Goal: Task Accomplishment & Management: Manage account settings

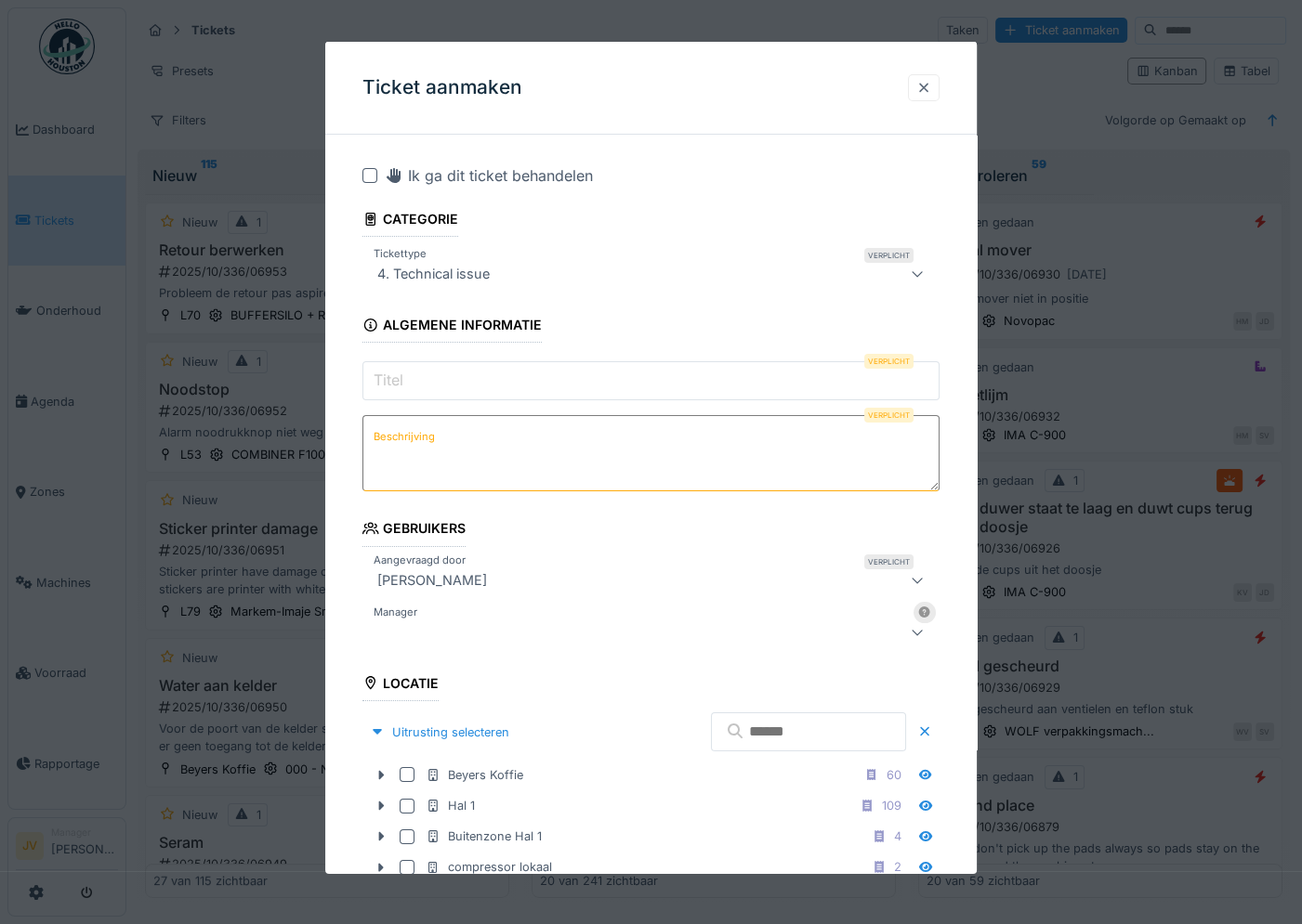
click at [931, 90] on div at bounding box center [923, 88] width 15 height 18
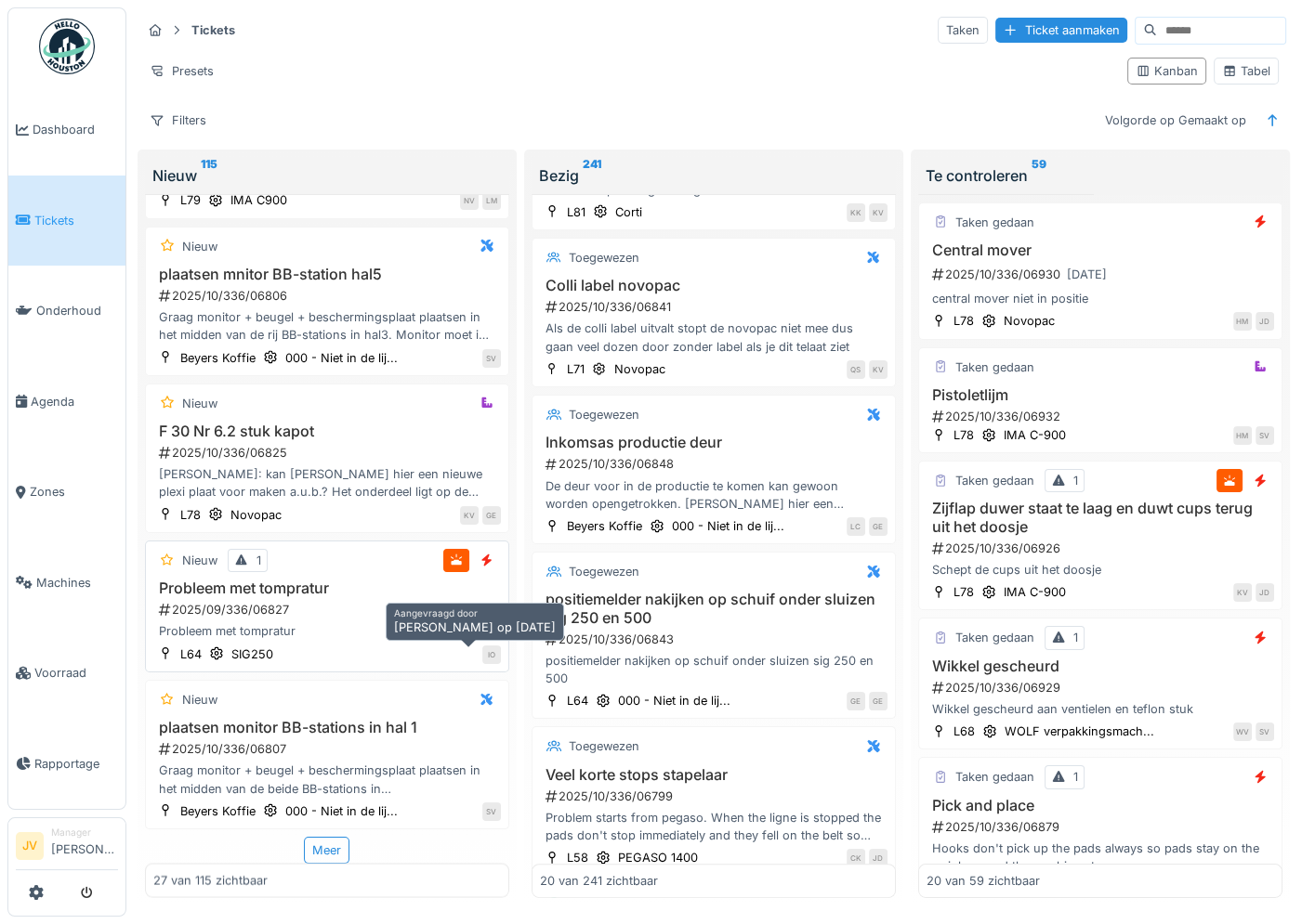
scroll to position [13, 0]
click at [312, 839] on div "Meer" at bounding box center [327, 849] width 46 height 27
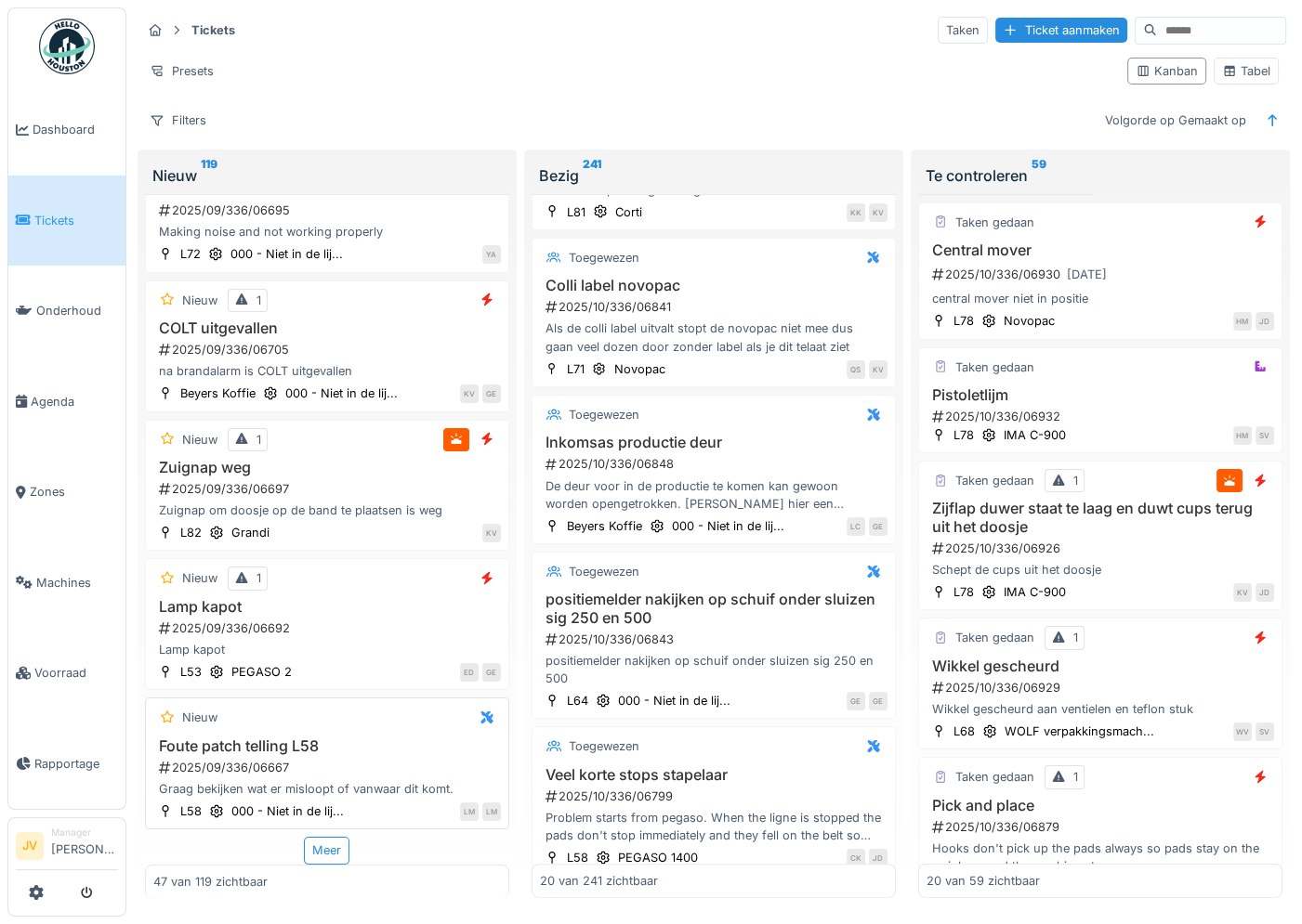
scroll to position [6430, 0]
click at [304, 838] on div "Meer" at bounding box center [327, 849] width 46 height 27
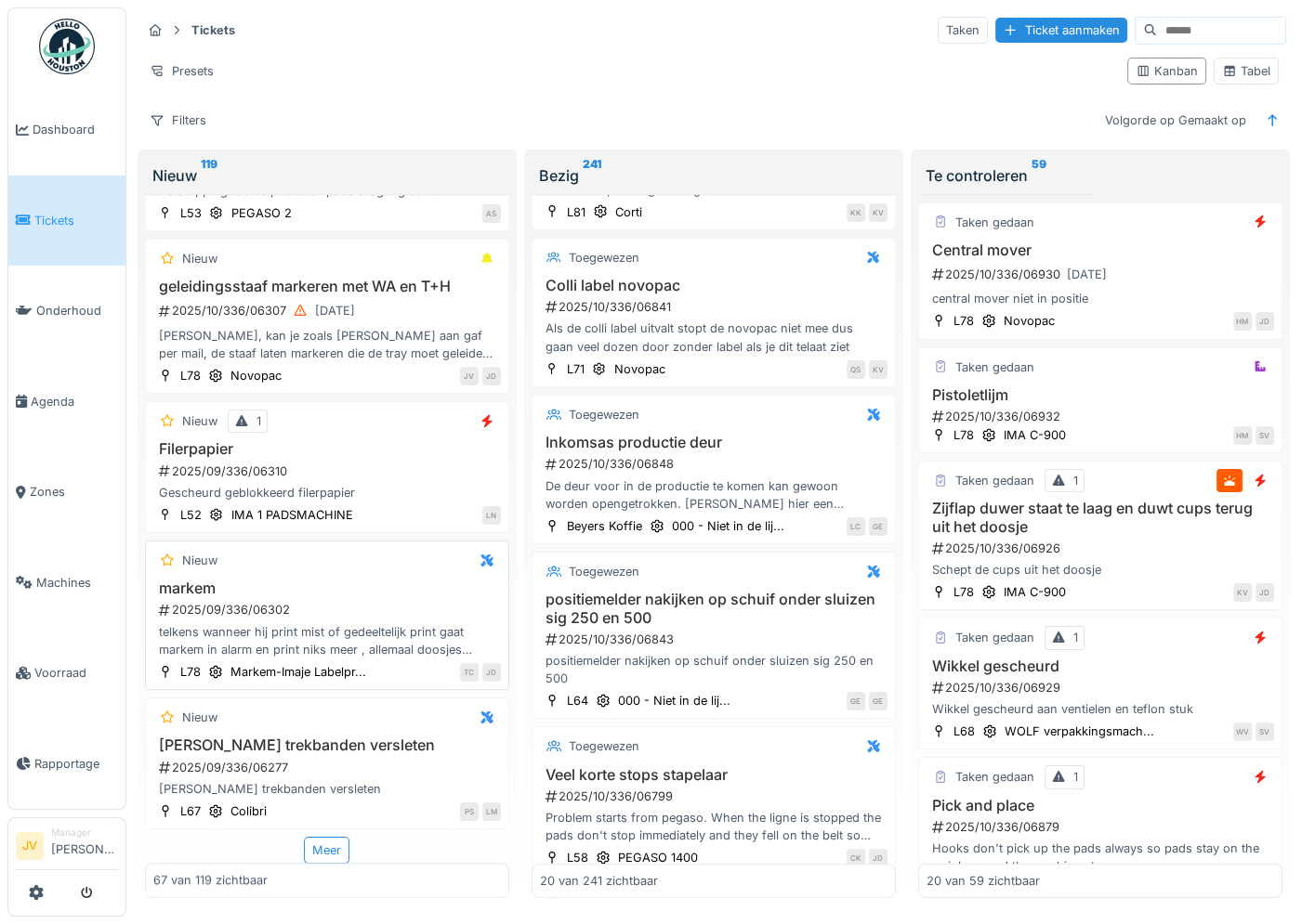
scroll to position [9444, 0]
click at [310, 842] on div "Meer" at bounding box center [327, 849] width 46 height 27
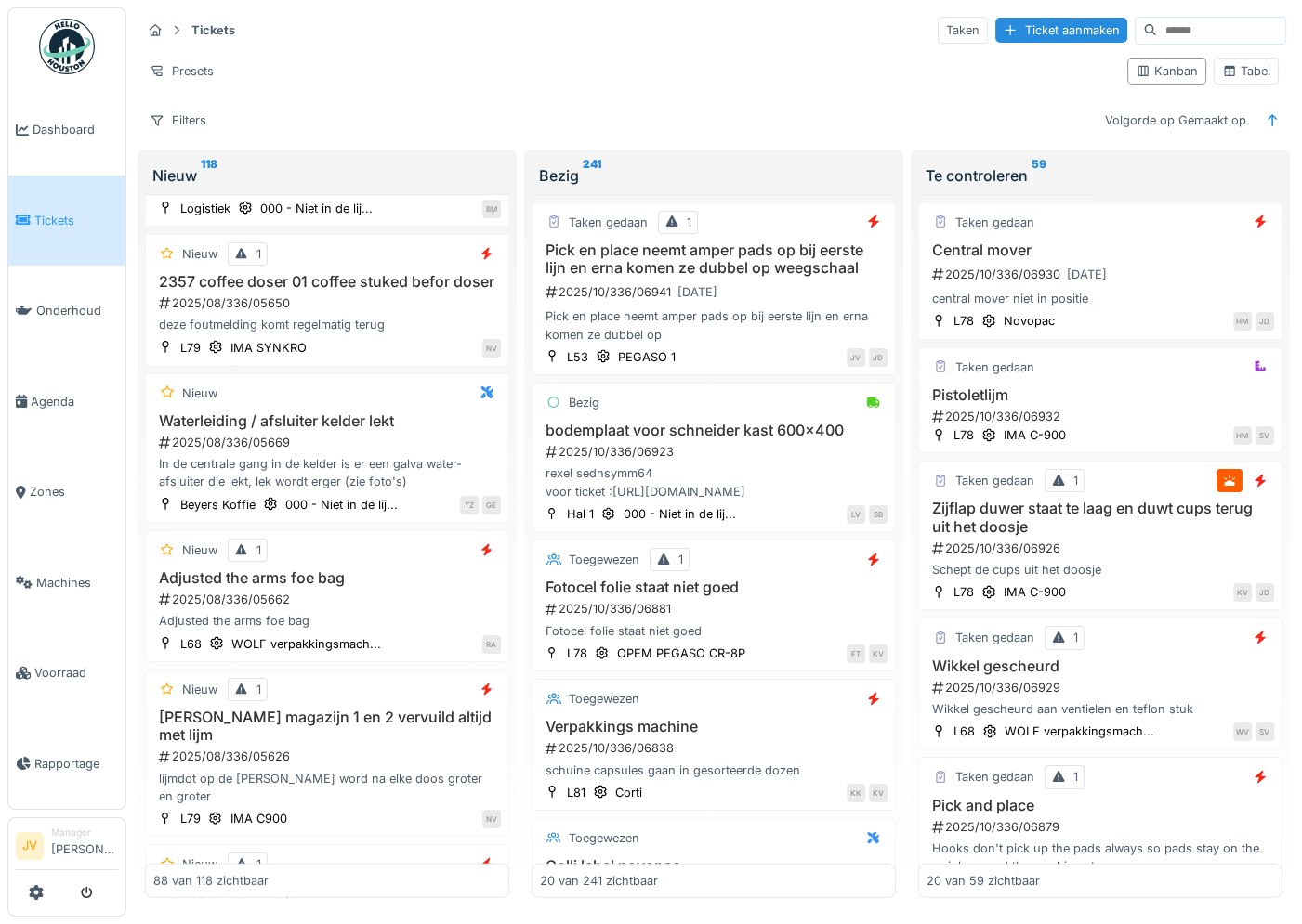
scroll to position [13542, 0]
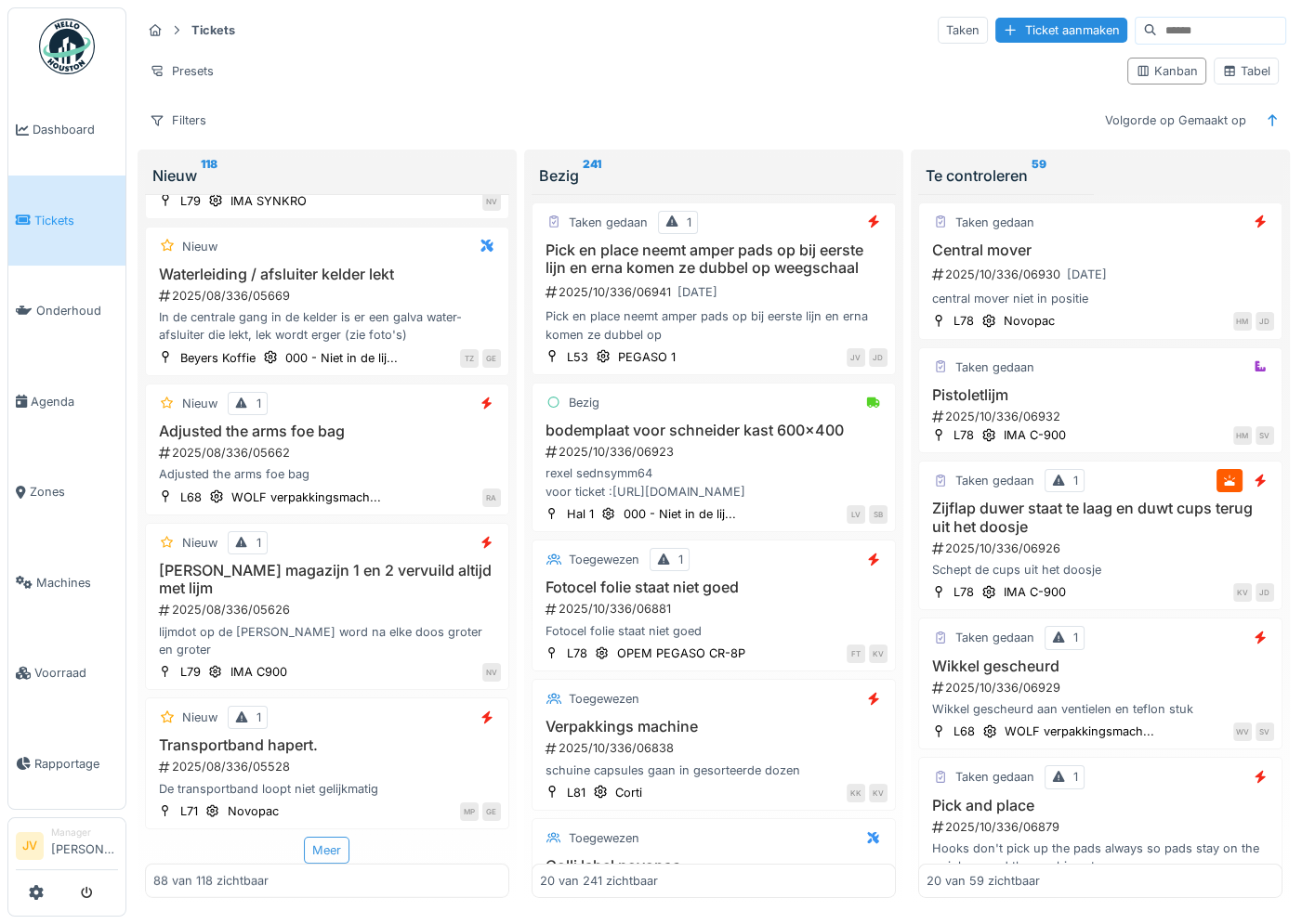
click at [306, 842] on div "Meer" at bounding box center [327, 849] width 46 height 27
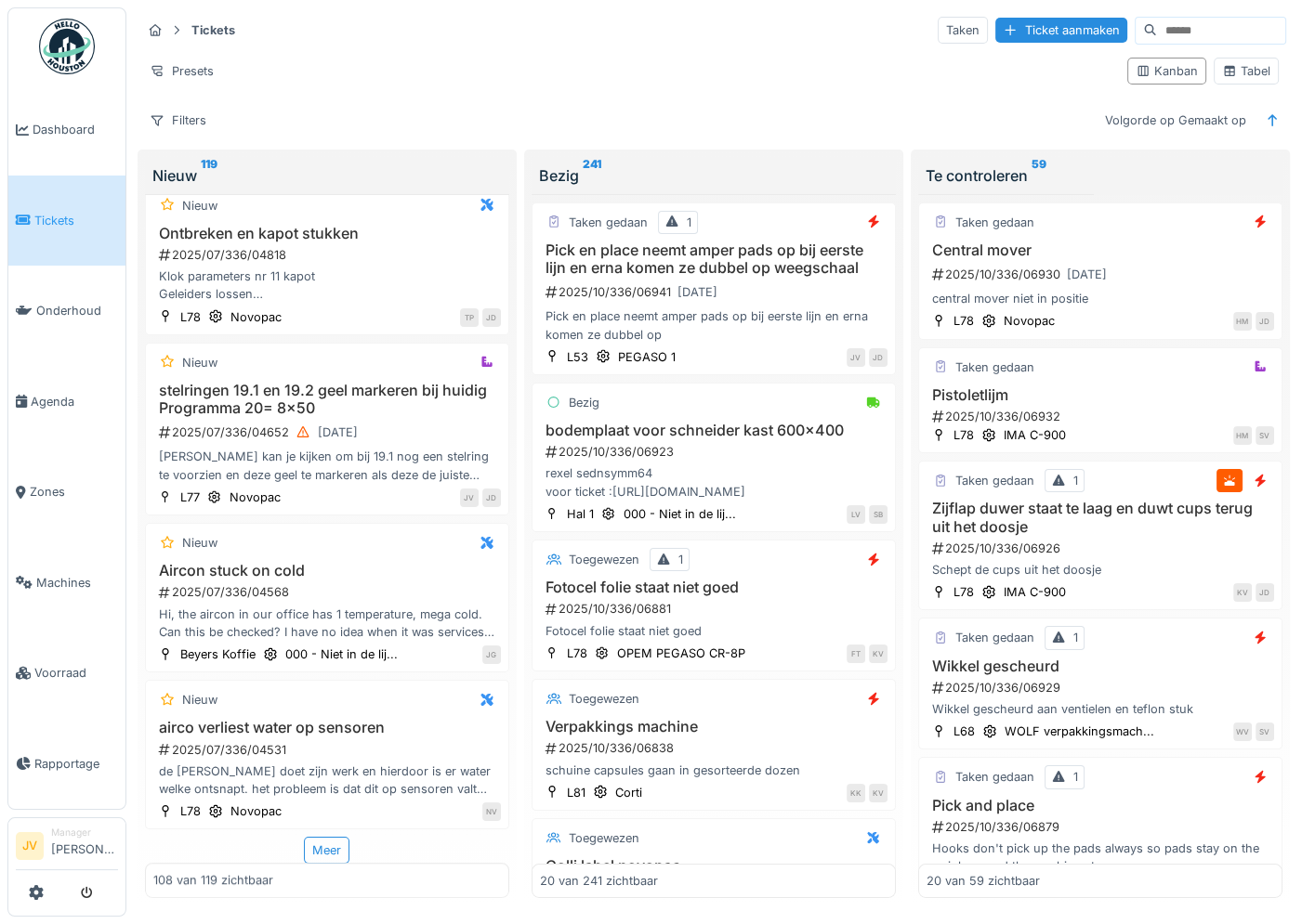
scroll to position [16777, 0]
click at [320, 836] on div "Meer" at bounding box center [327, 849] width 46 height 27
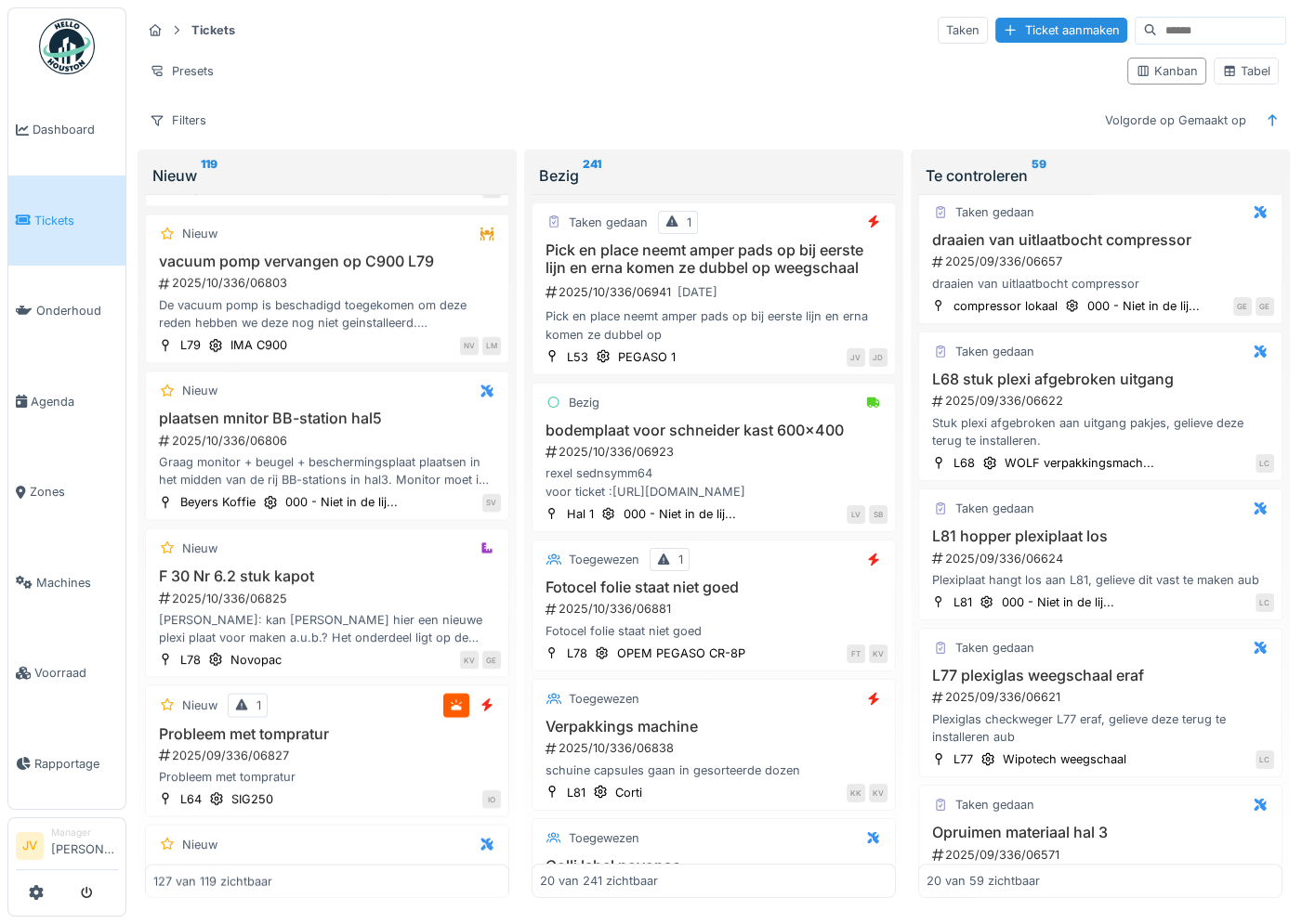
scroll to position [2410, 0]
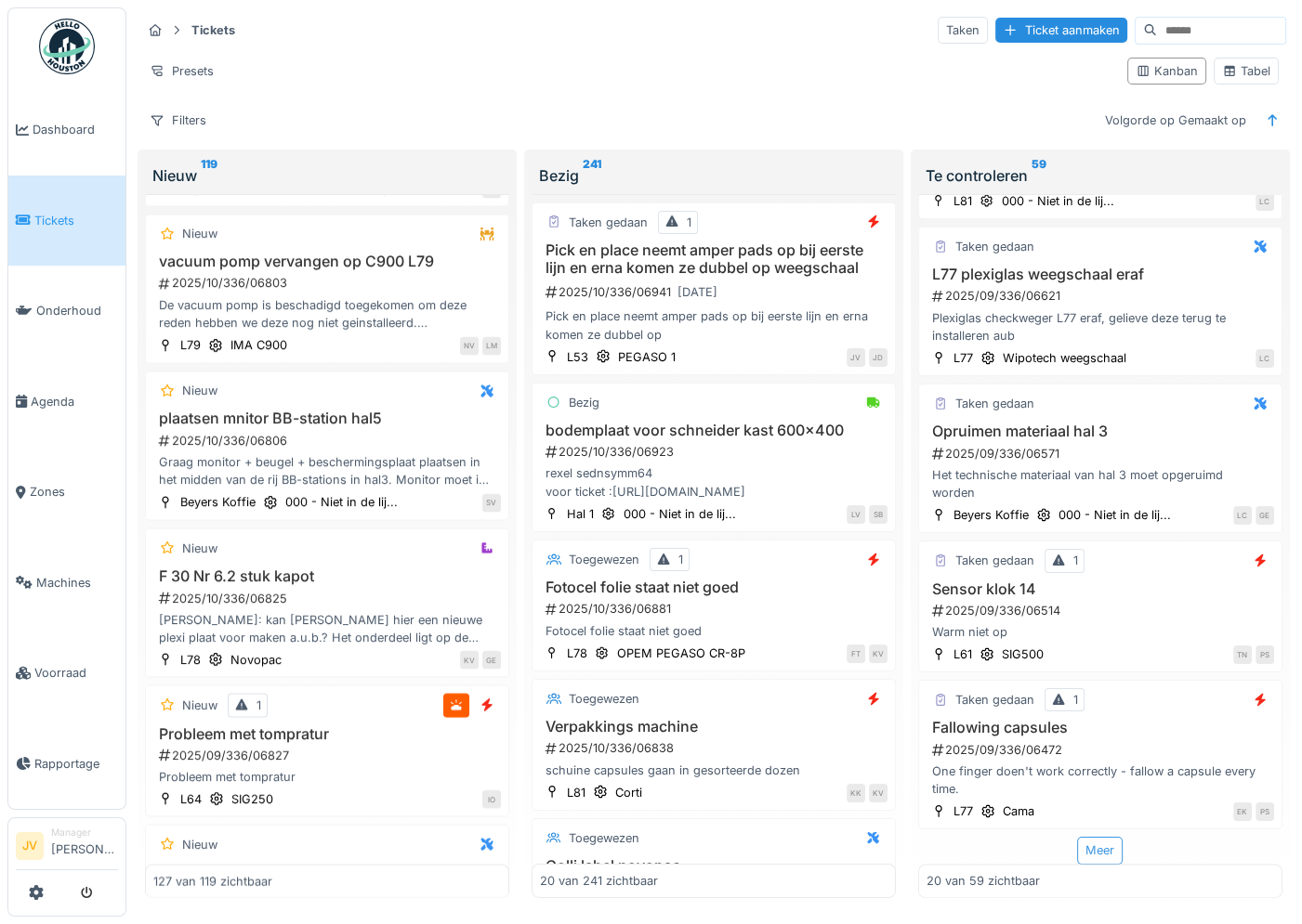
click at [1077, 836] on div "Meer" at bounding box center [1100, 849] width 46 height 27
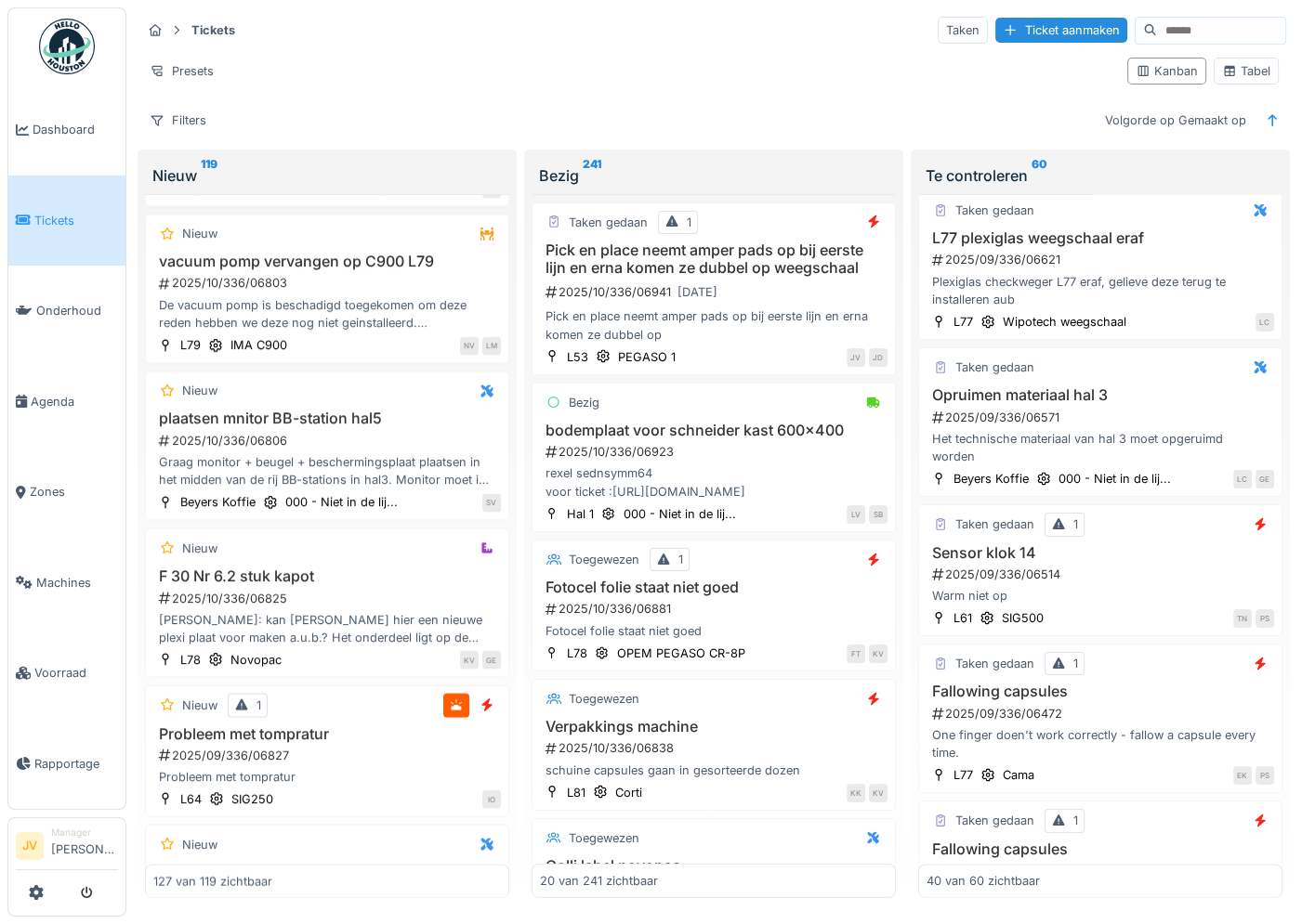
scroll to position [0, 0]
click at [64, 124] on span "Dashboard" at bounding box center [76, 129] width 86 height 18
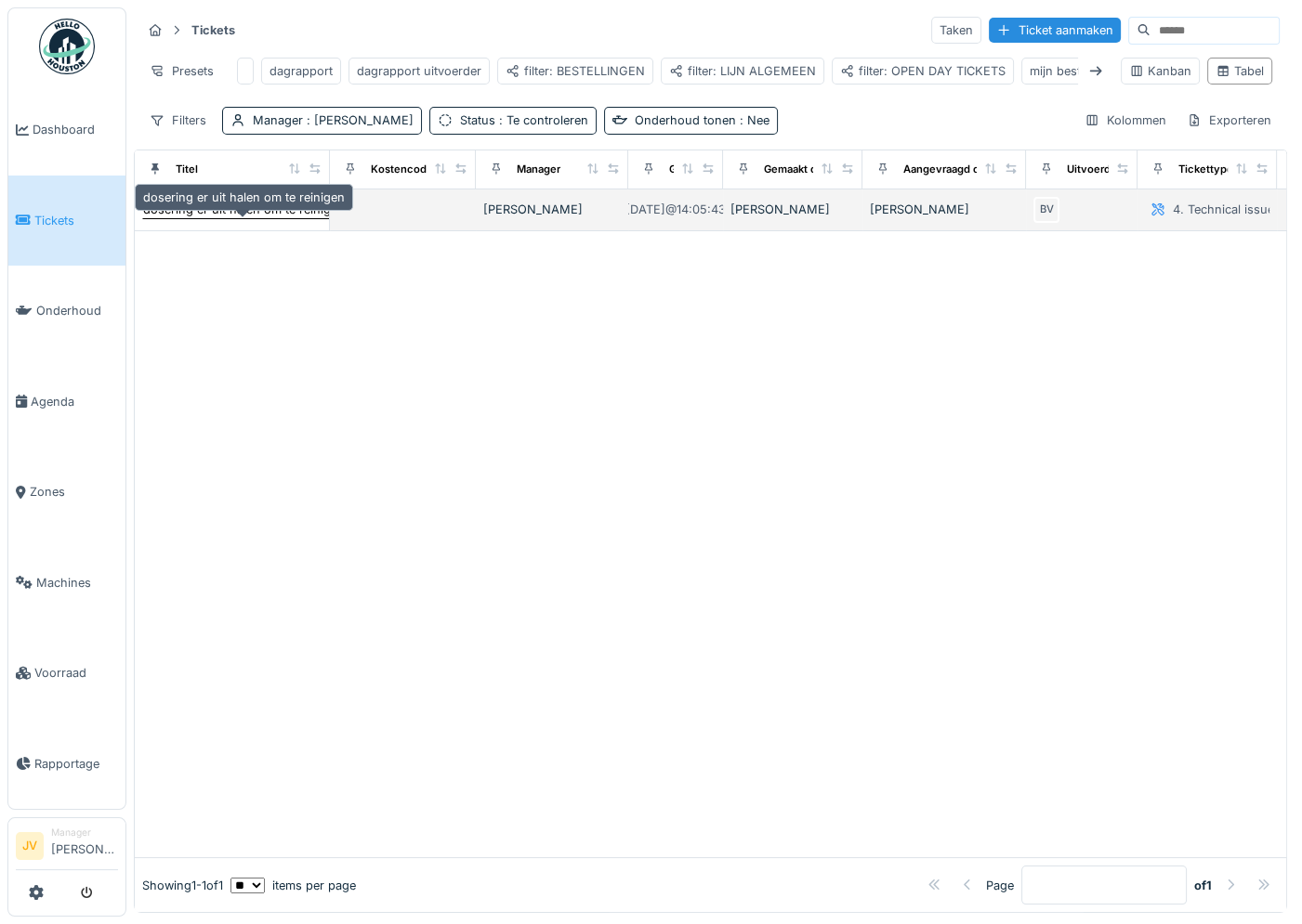
click at [283, 218] on div "dosering er uit halen om te reinigen" at bounding box center [244, 209] width 201 height 18
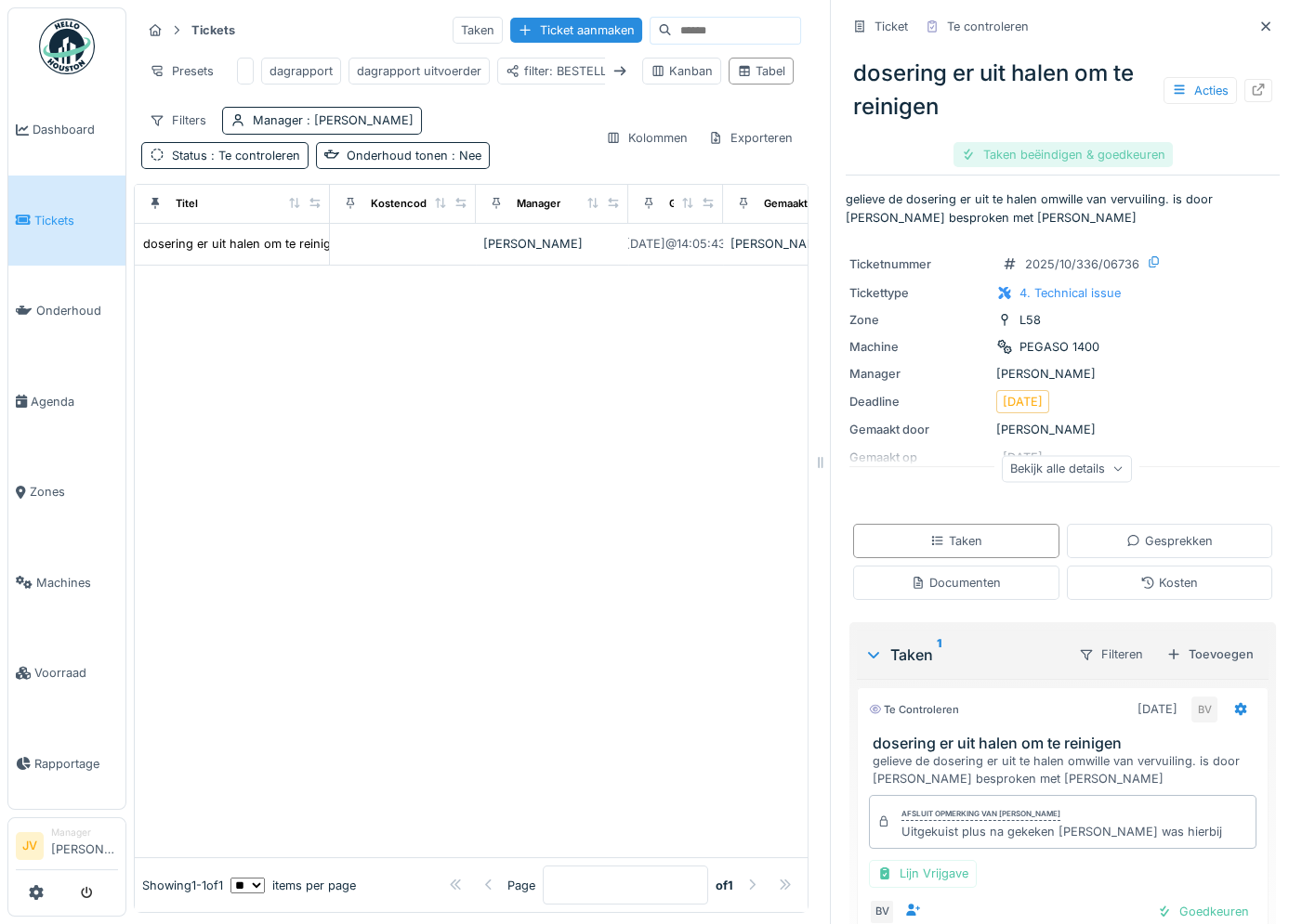
click at [1009, 157] on div "Taken beëindigen & goedkeuren" at bounding box center [1063, 154] width 219 height 25
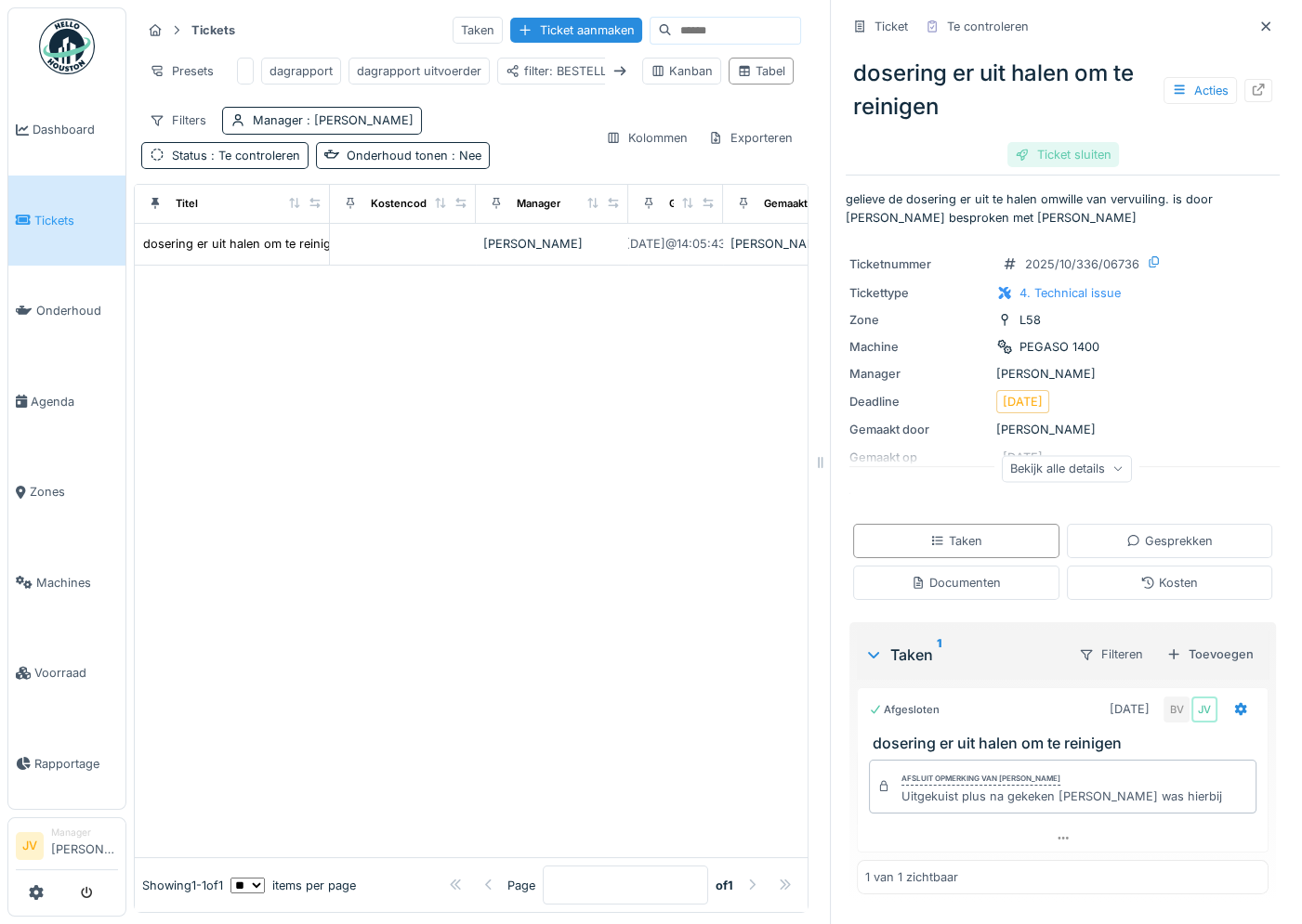
click at [1068, 142] on div "Ticket sluiten" at bounding box center [1063, 154] width 112 height 25
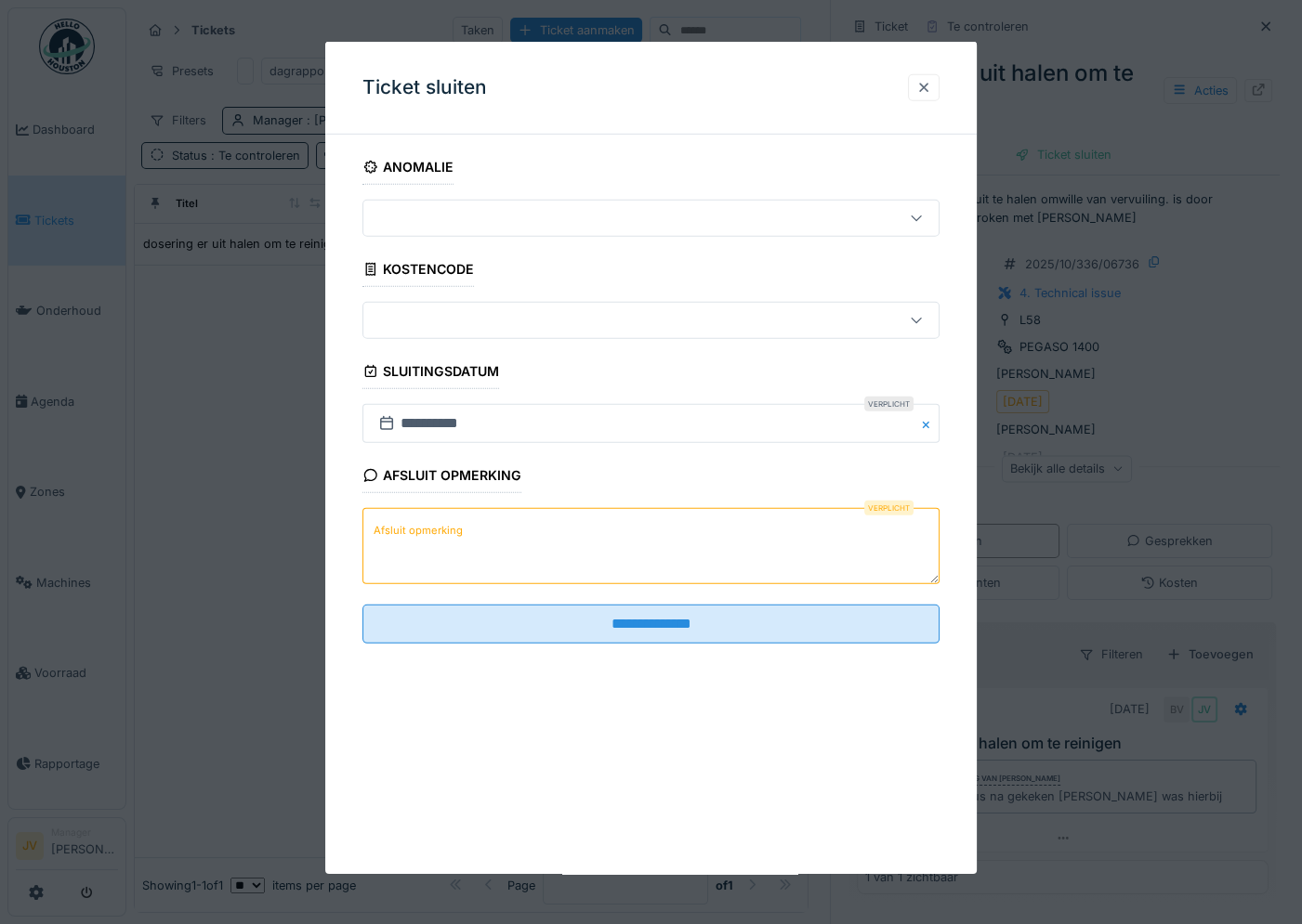
click at [929, 79] on div at bounding box center [923, 88] width 15 height 18
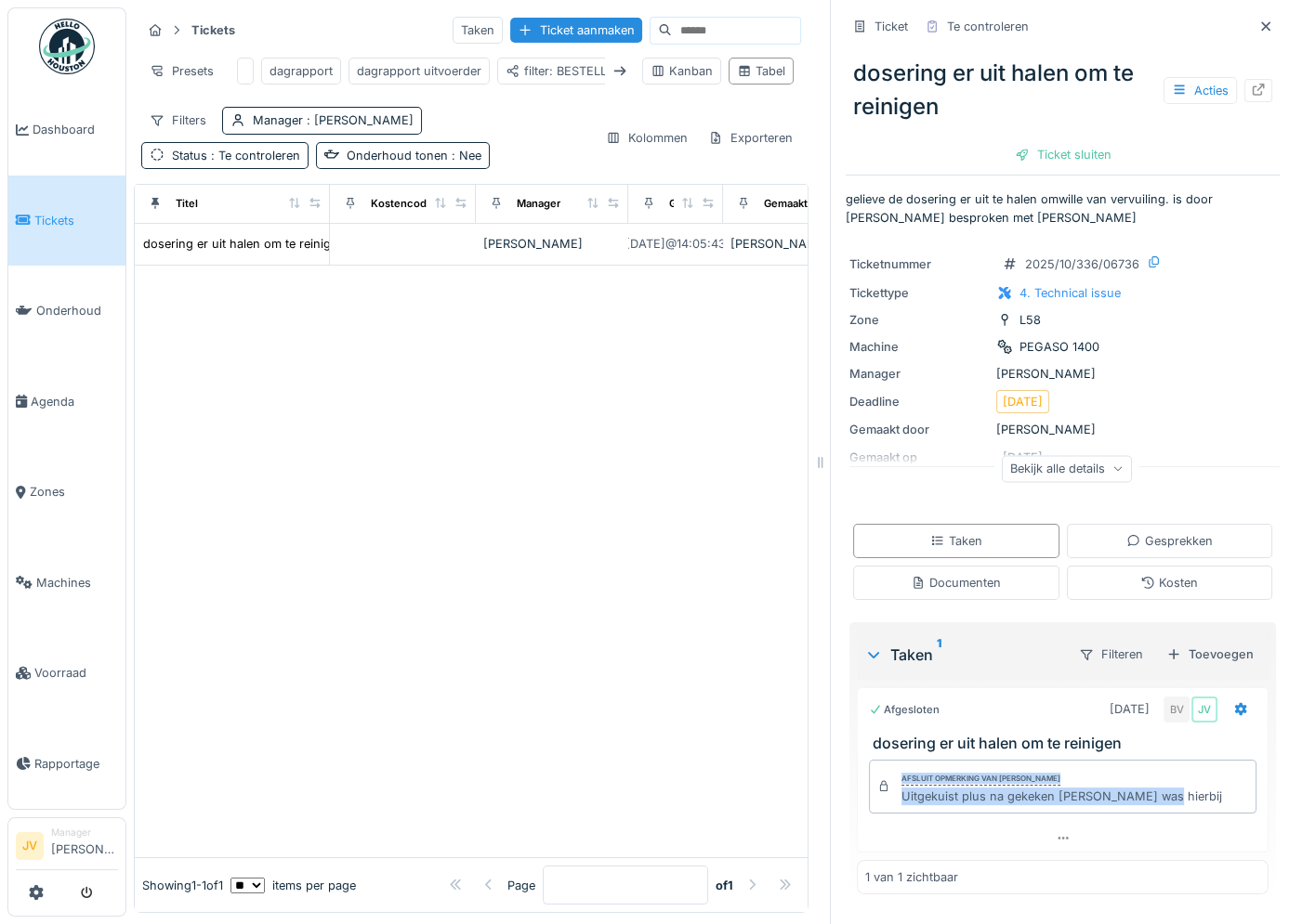
drag, startPoint x: 883, startPoint y: 777, endPoint x: 1161, endPoint y: 819, distance: 281.2
click at [1161, 819] on div "Afsluit opmerking van [PERSON_NAME] Uitgekuist plus na gekeken [PERSON_NAME] wa…" at bounding box center [1062, 788] width 411 height 73
copy div "Afsluit opmerking van [PERSON_NAME] Uitgekuist plus na gekeken [PERSON_NAME] wa…"
click at [1055, 162] on div "Ticket sluiten" at bounding box center [1063, 154] width 112 height 25
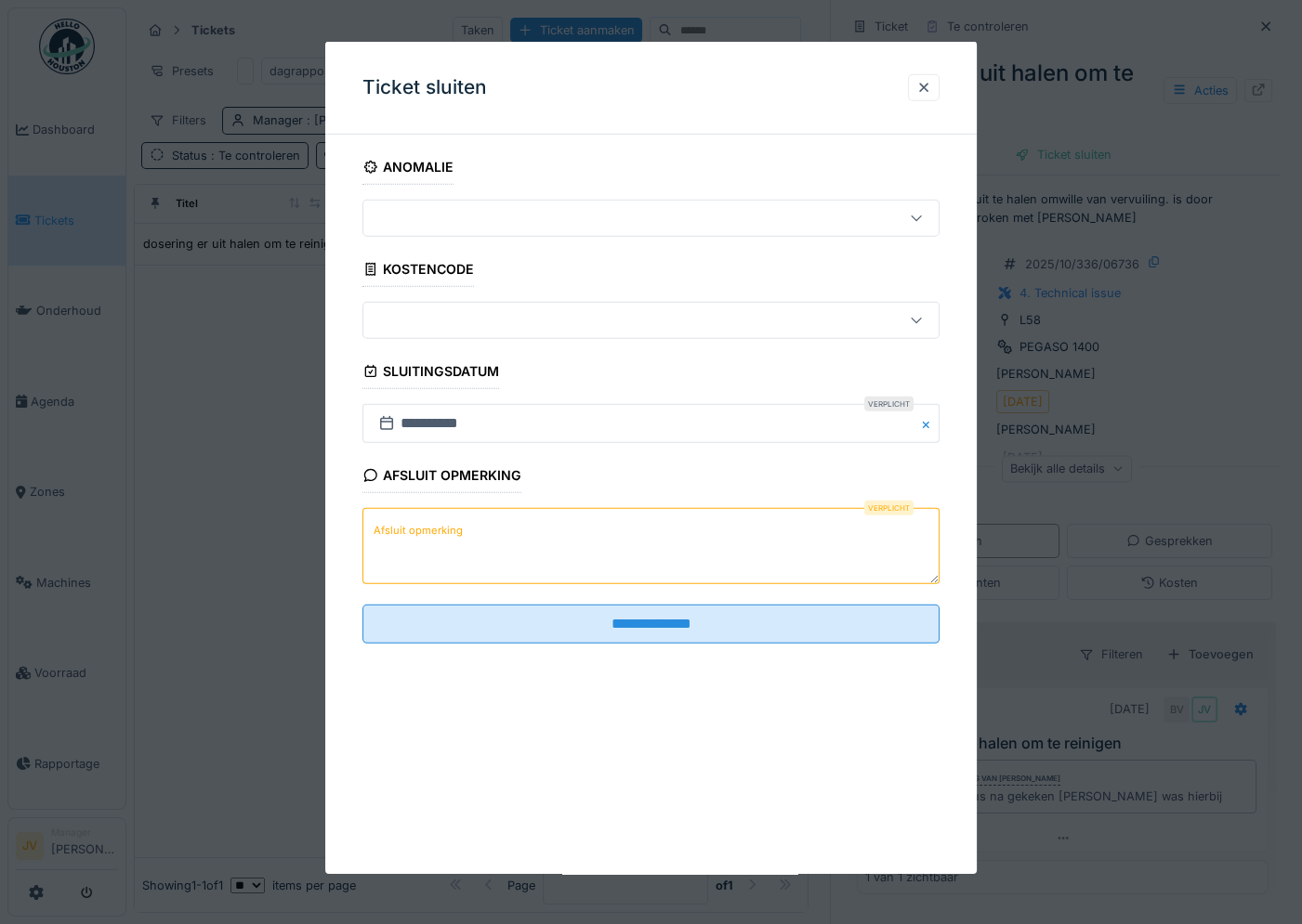
click at [399, 545] on textarea "Afsluit opmerking" at bounding box center [651, 546] width 577 height 76
paste textarea "**********"
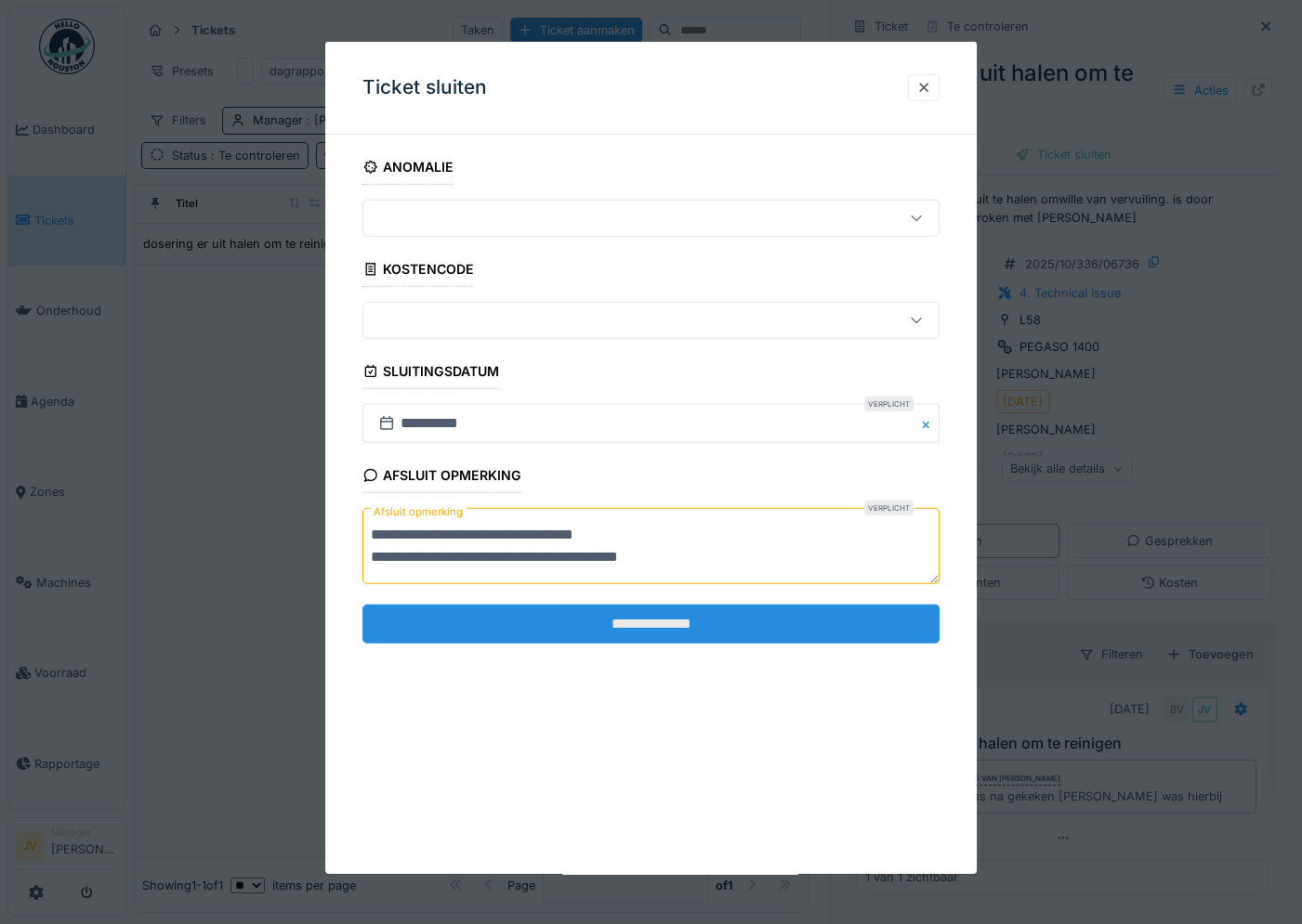
type textarea "**********"
click at [669, 634] on input "**********" at bounding box center [651, 622] width 577 height 39
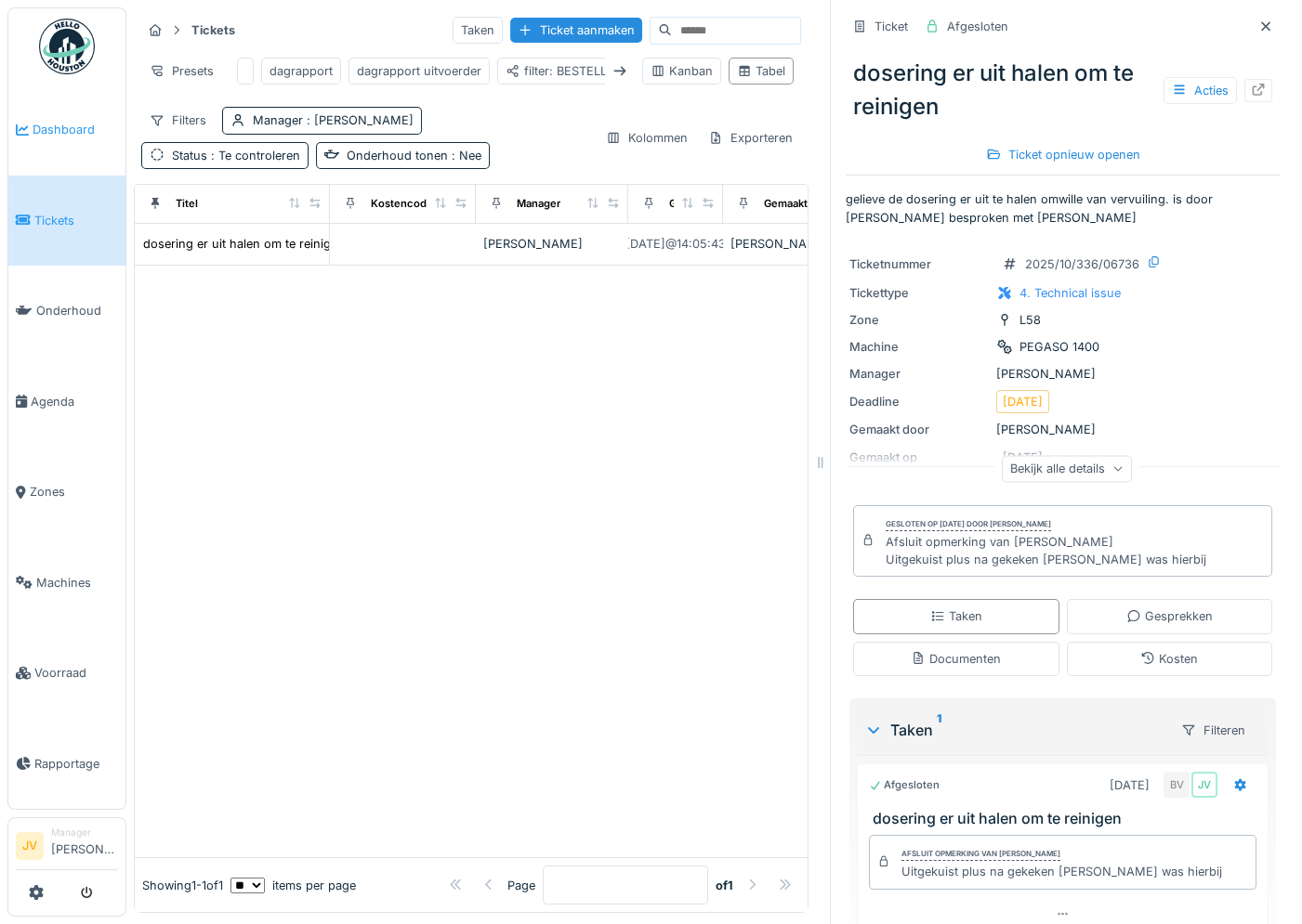
click at [50, 126] on span "Dashboard" at bounding box center [76, 129] width 86 height 18
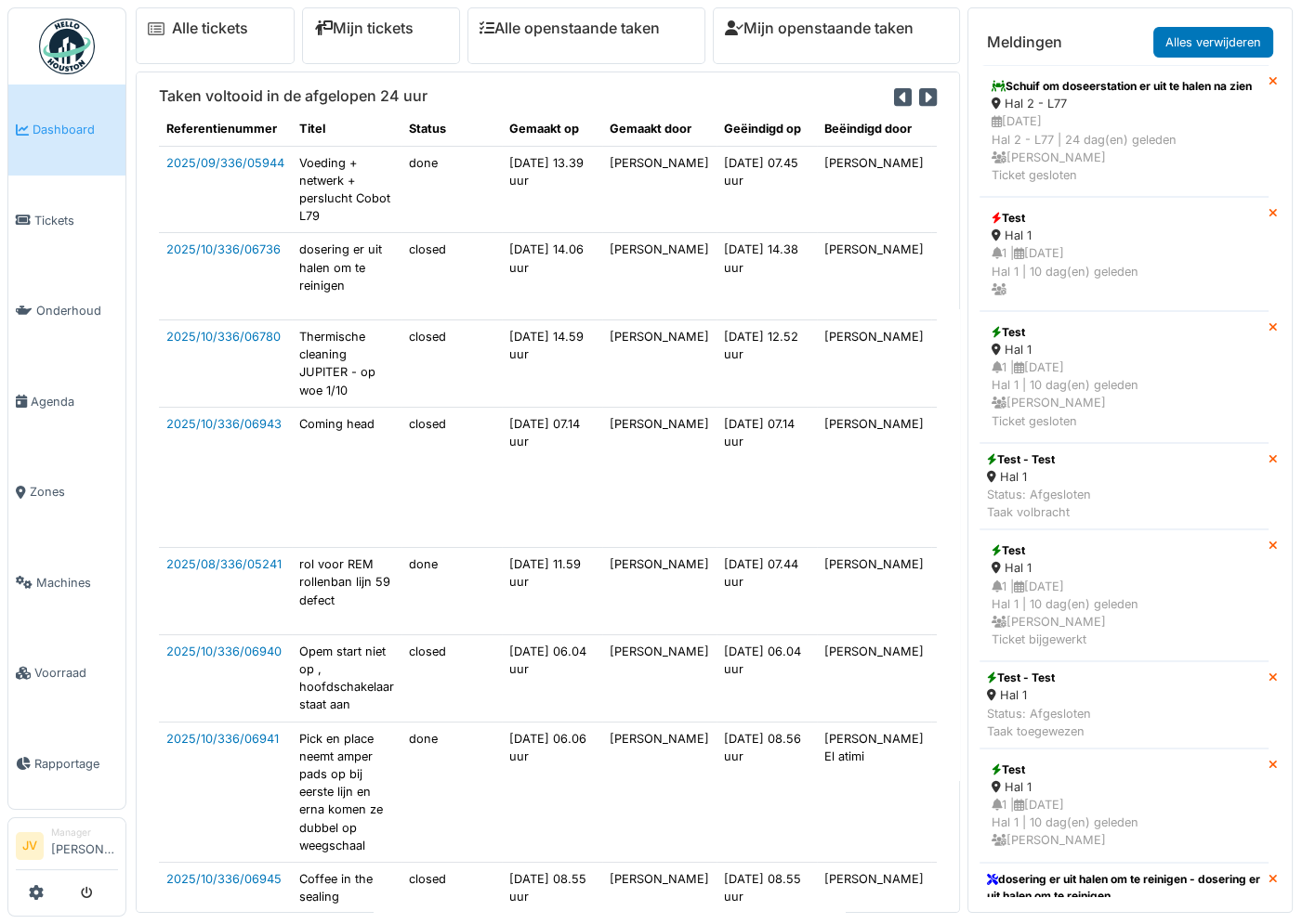
click at [417, 36] on h6 "Mijn tickets" at bounding box center [381, 29] width 133 height 18
